Goal: Task Accomplishment & Management: Use online tool/utility

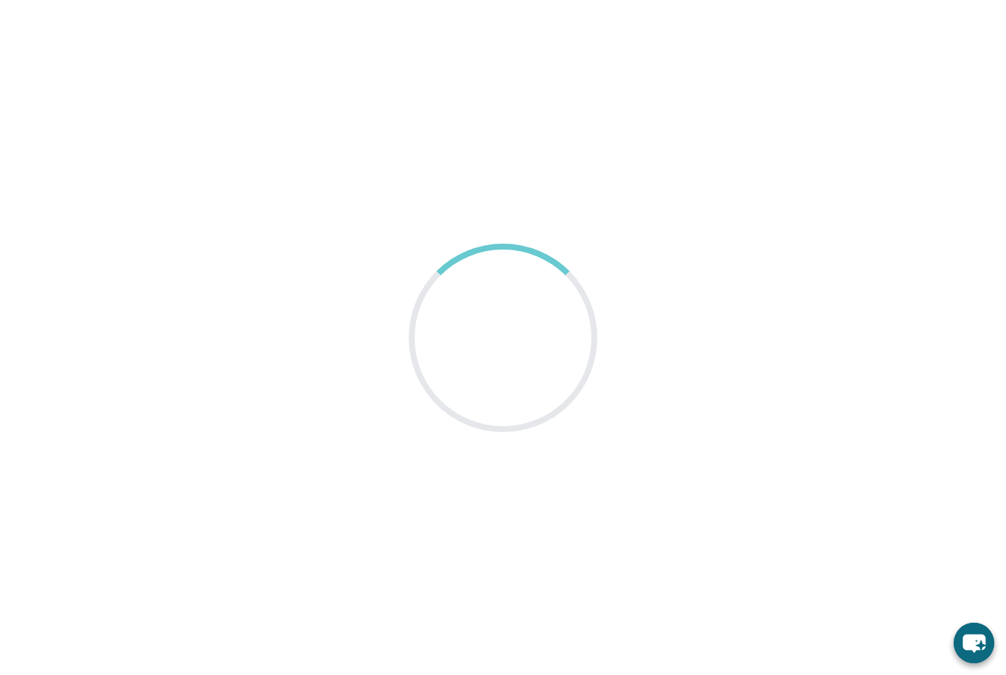
scroll to position [47, 0]
click at [928, 256] on main at bounding box center [503, 337] width 1006 height 675
click at [929, 250] on main at bounding box center [503, 337] width 1006 height 675
click at [943, 247] on main at bounding box center [503, 337] width 1006 height 675
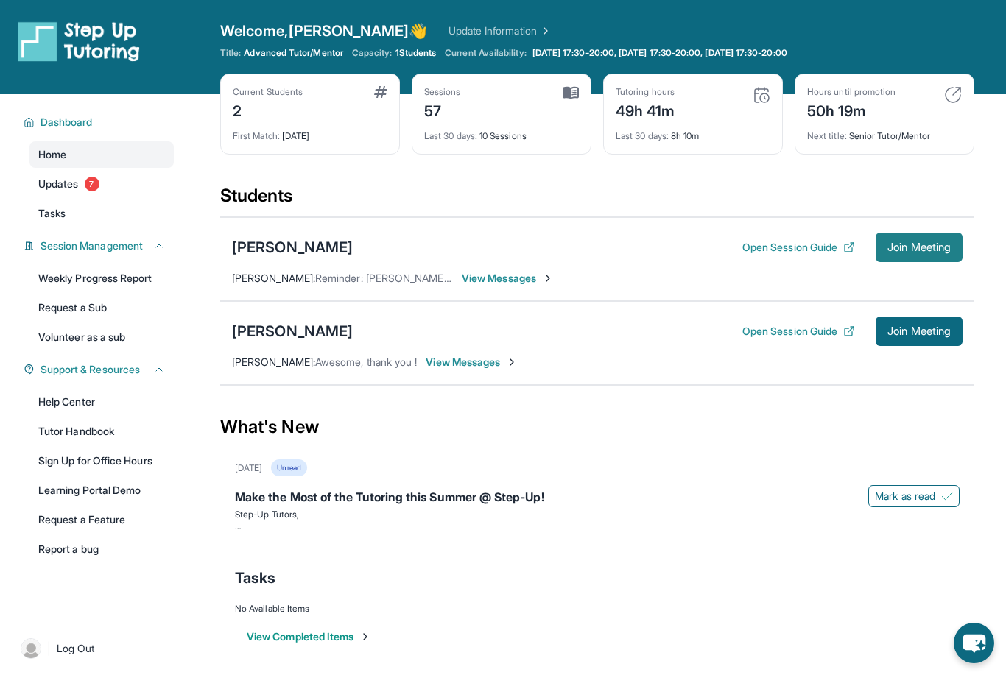
click at [915, 251] on span "Join Meeting" at bounding box center [918, 247] width 63 height 9
